Goal: Task Accomplishment & Management: Use online tool/utility

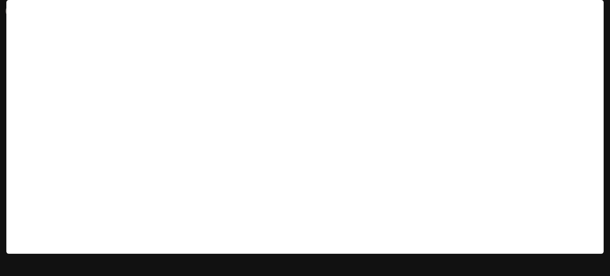
click at [11, 10] on icon at bounding box center [12, 11] width 8 height 8
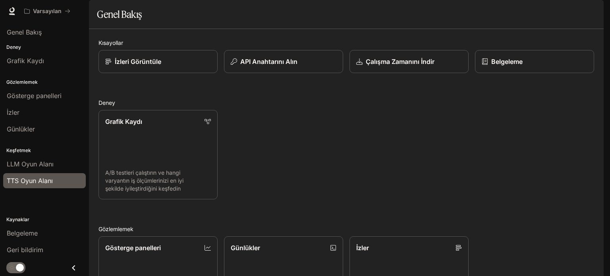
click at [35, 183] on font "TTS Oyun Alanı" at bounding box center [30, 181] width 46 height 8
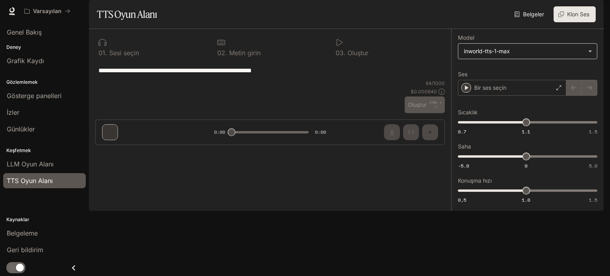
type textarea "**********"
type input "**********"
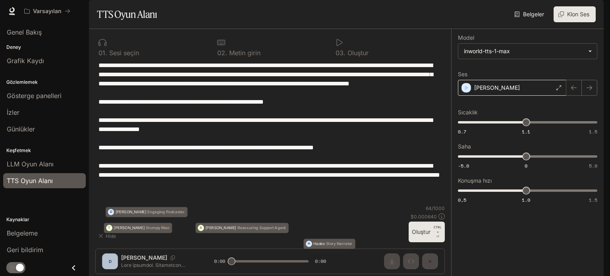
click at [494, 96] on div "[PERSON_NAME]" at bounding box center [512, 88] width 108 height 16
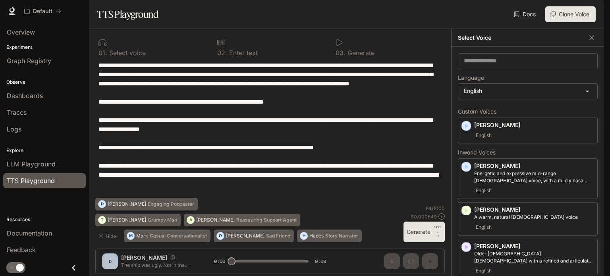
click at [408, 22] on div "Docs Voices Clone Voice" at bounding box center [379, 14] width 434 height 16
drag, startPoint x: 416, startPoint y: 35, endPoint x: 422, endPoint y: 8, distance: 28.0
click at [417, 22] on div "Docs Voices Clone Voice" at bounding box center [379, 14] width 434 height 16
click at [591, 12] on img "button" at bounding box center [592, 11] width 11 height 11
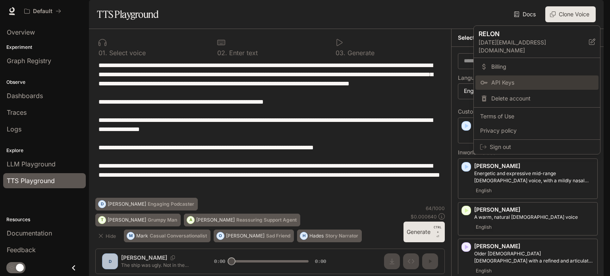
click at [511, 79] on span "API Keys" at bounding box center [542, 83] width 102 height 8
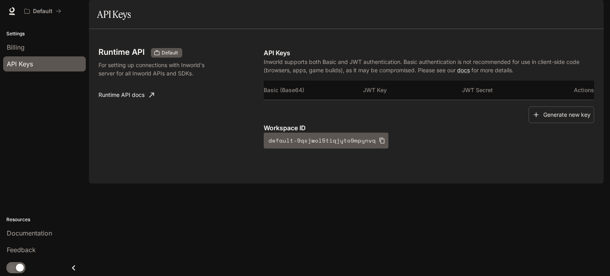
click at [343, 74] on p "Inworld supports both Basic and JWT authentication. Basic authentication is not…" at bounding box center [429, 66] width 330 height 17
click at [556, 124] on button "Generate new key" at bounding box center [562, 114] width 66 height 17
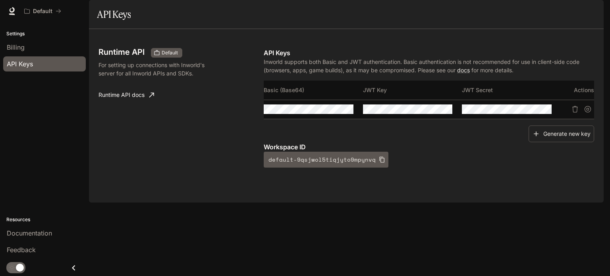
click at [356, 119] on td at bounding box center [313, 109] width 99 height 19
click at [331, 112] on icon "button" at bounding box center [332, 109] width 6 height 6
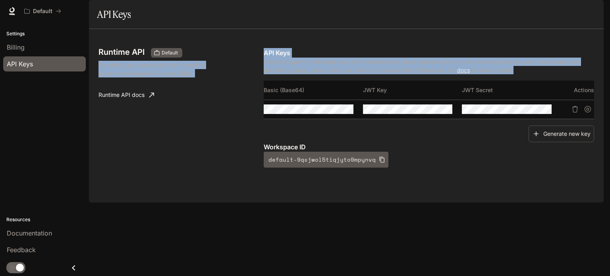
drag, startPoint x: 260, startPoint y: 74, endPoint x: 598, endPoint y: 115, distance: 340.5
click at [598, 115] on div "Runtime API Default For setting up connections with Inworld's server for all In…" at bounding box center [346, 116] width 515 height 174
copy div "For setting up connections with Inworld's server for all Inworld APIs and SDKs.…"
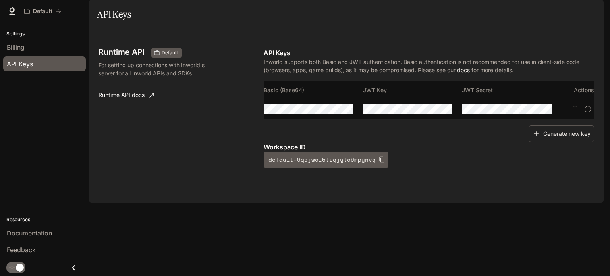
click at [476, 193] on div "Runtime API Default For setting up connections with Inworld's server for all In…" at bounding box center [347, 116] width 496 height 155
click at [531, 112] on icon "button" at bounding box center [530, 109] width 6 height 6
click at [547, 112] on icon "Copy Secret" at bounding box center [545, 109] width 6 height 6
drag, startPoint x: 461, startPoint y: 111, endPoint x: 481, endPoint y: 111, distance: 19.9
click at [495, 100] on tr "Basic (Base64) JWT Key JWT Secret Actions" at bounding box center [429, 90] width 330 height 19
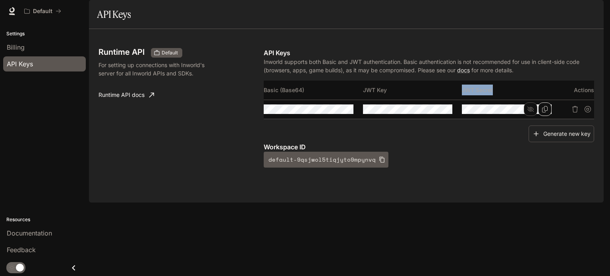
copy tr "JWT Secret"
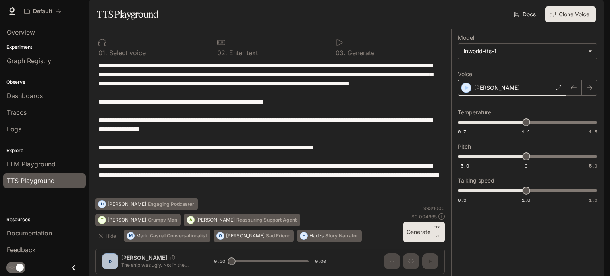
click at [485, 92] on p "[PERSON_NAME]" at bounding box center [497, 88] width 46 height 8
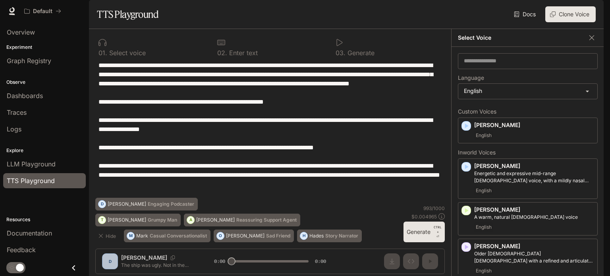
click at [477, 114] on p "Custom Voices" at bounding box center [528, 112] width 140 height 6
copy p "Custom Voices"
